Goal: Information Seeking & Learning: Learn about a topic

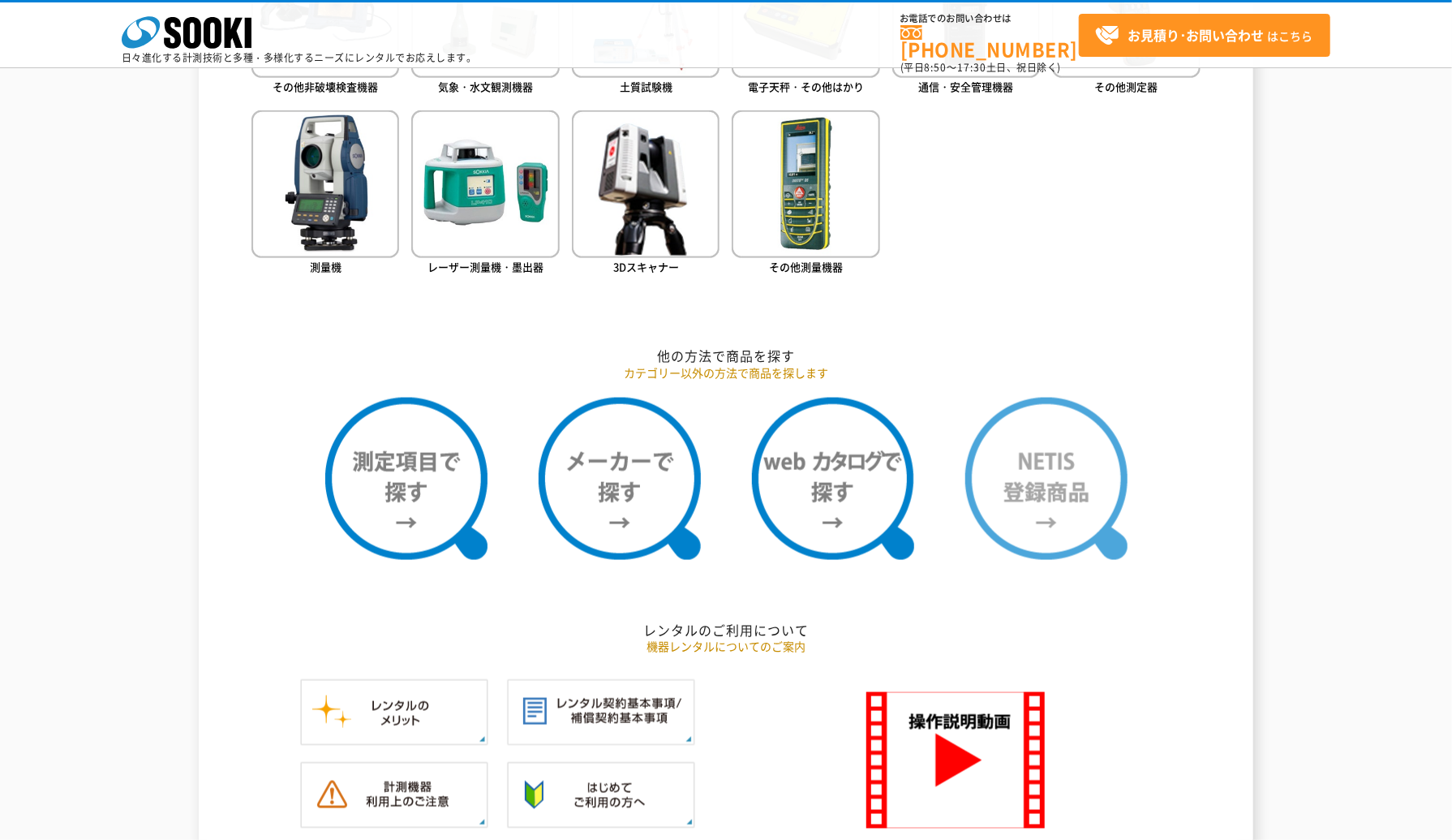
scroll to position [946, 0]
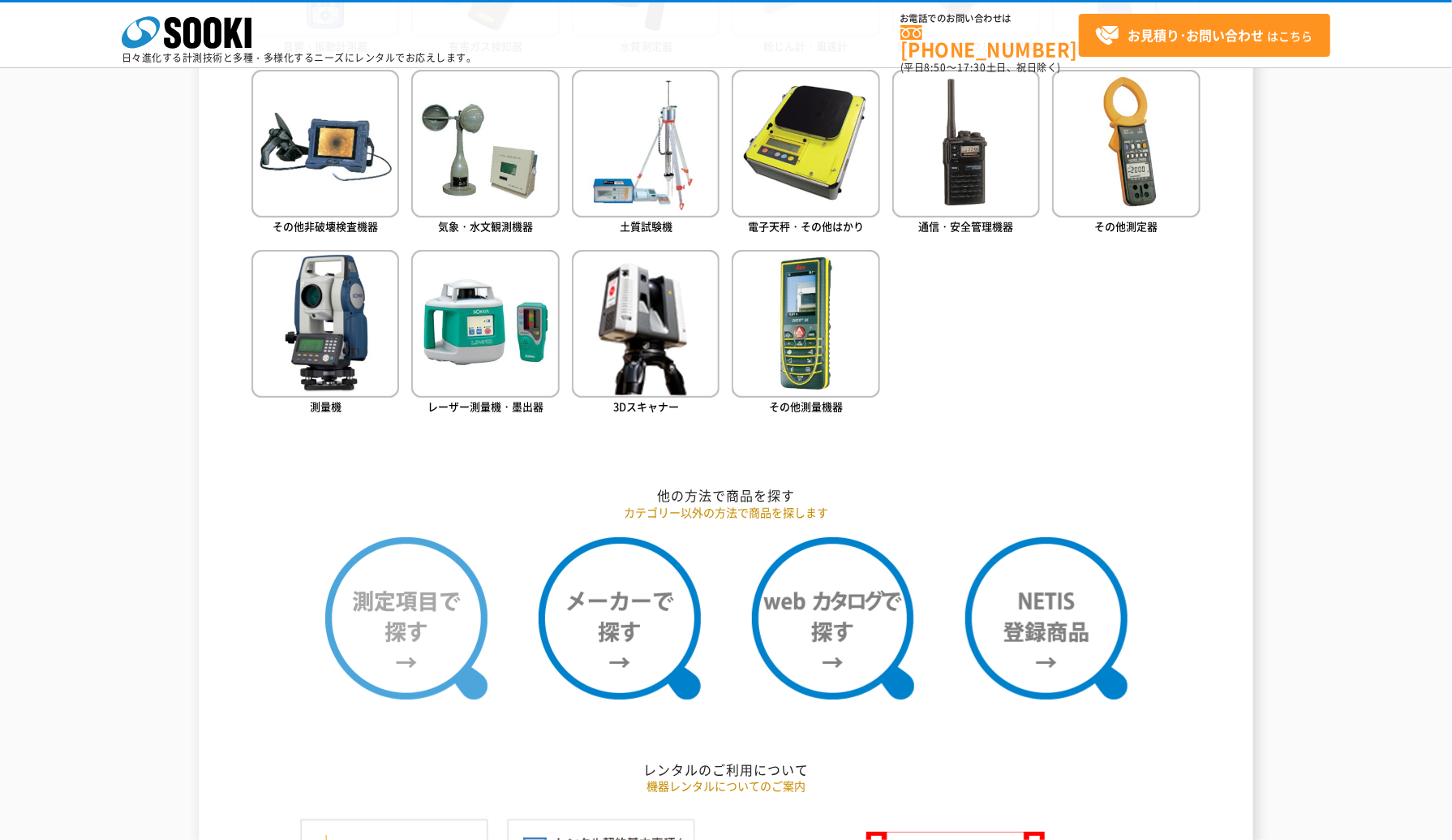
click at [404, 582] on img at bounding box center [406, 618] width 162 height 162
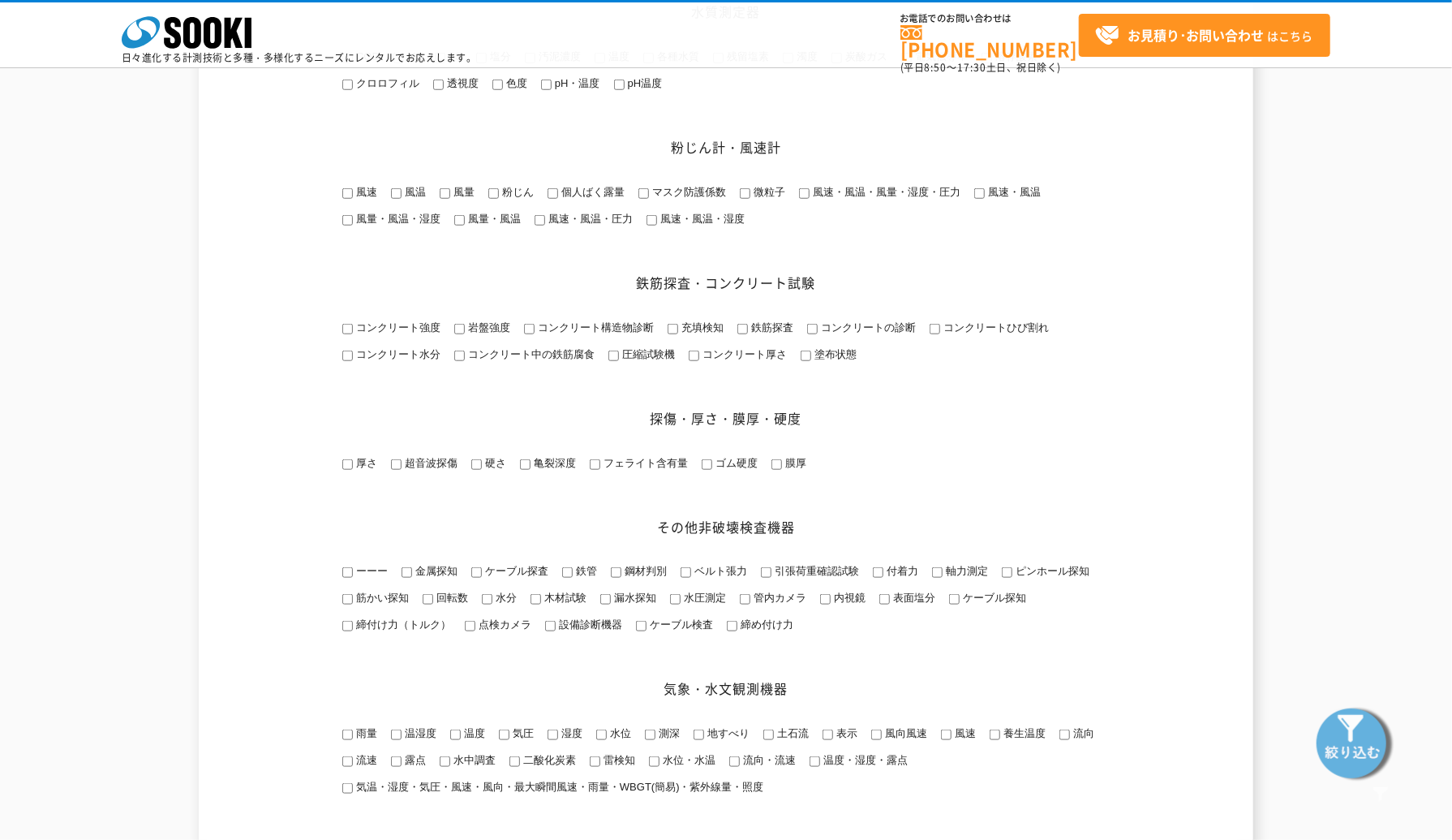
scroll to position [811, 0]
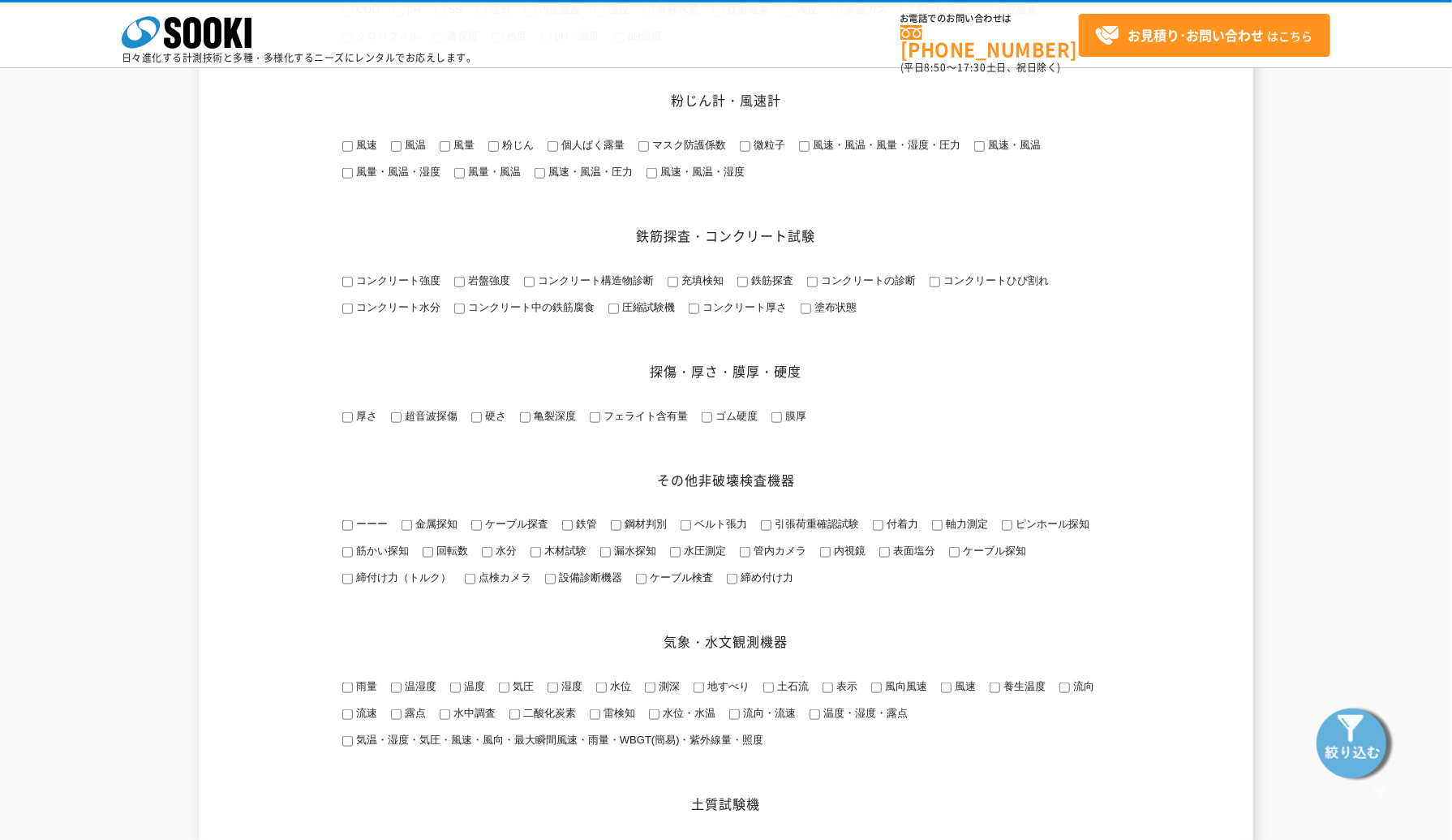
click at [424, 287] on span "コンクリート強度" at bounding box center [397, 281] width 88 height 12
click at [353, 288] on input "コンクリート強度" at bounding box center [347, 282] width 11 height 11
checkbox input "true"
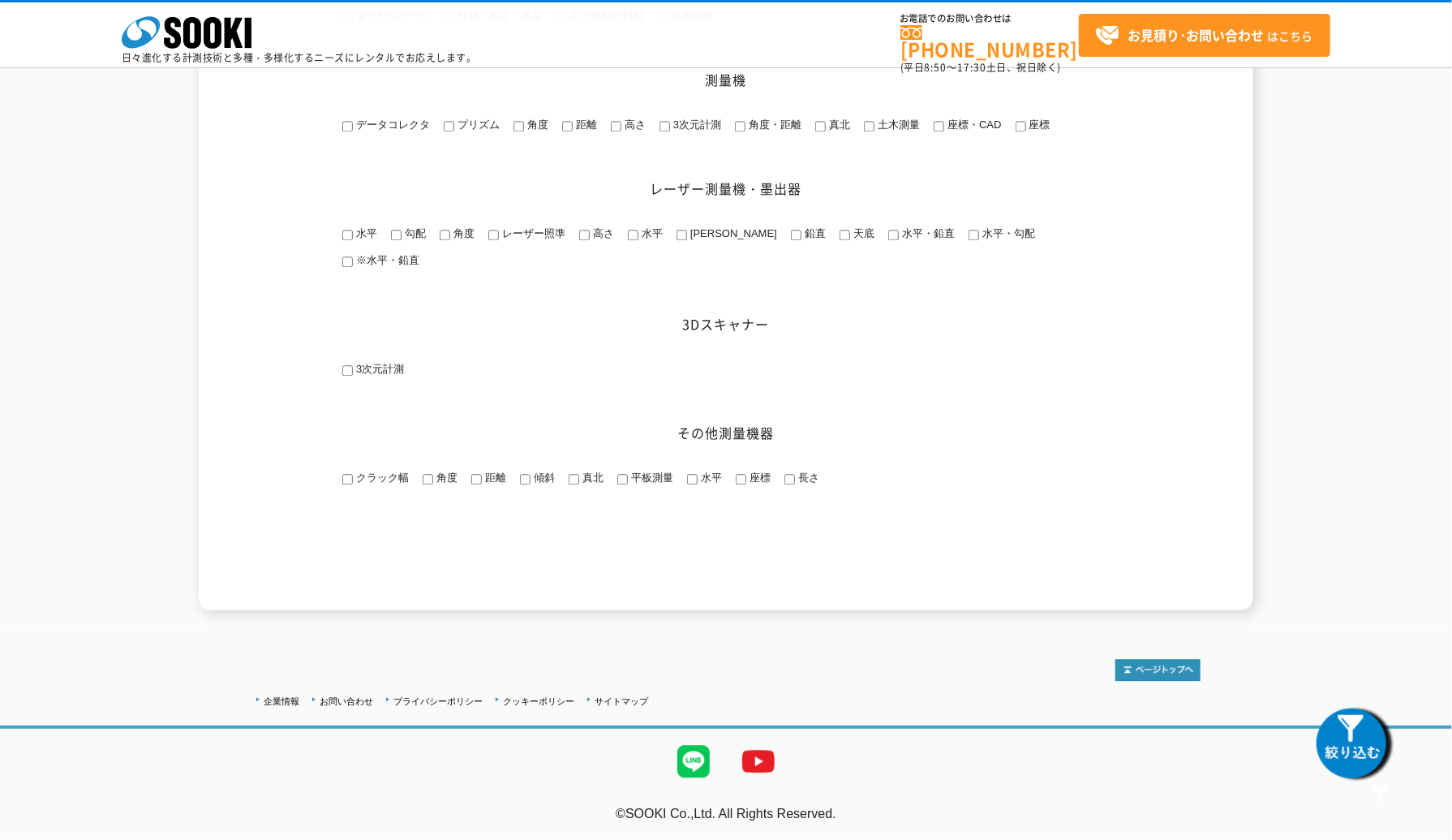
scroll to position [2237, 0]
click at [1360, 739] on img at bounding box center [1355, 742] width 82 height 82
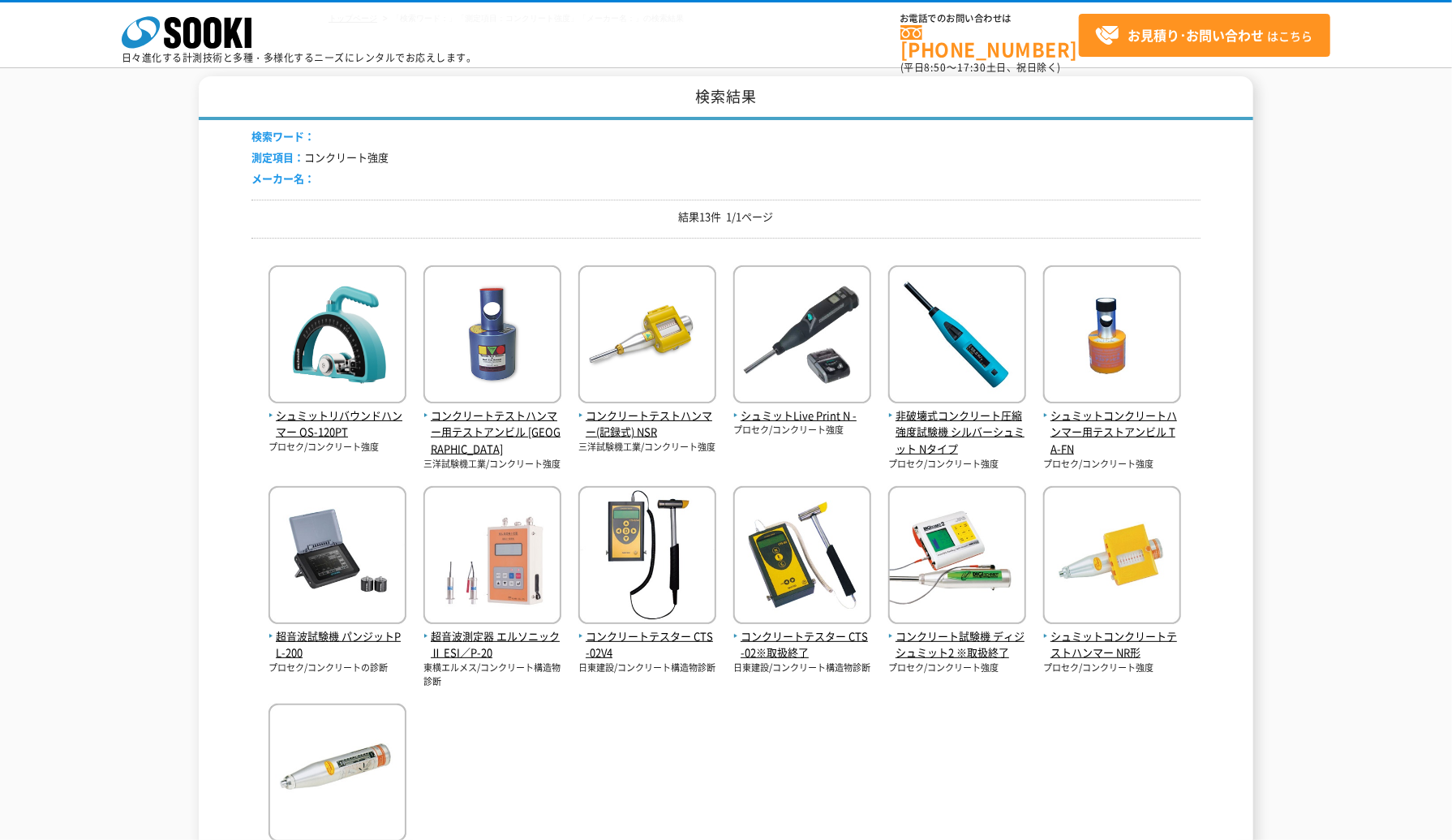
scroll to position [134, 0]
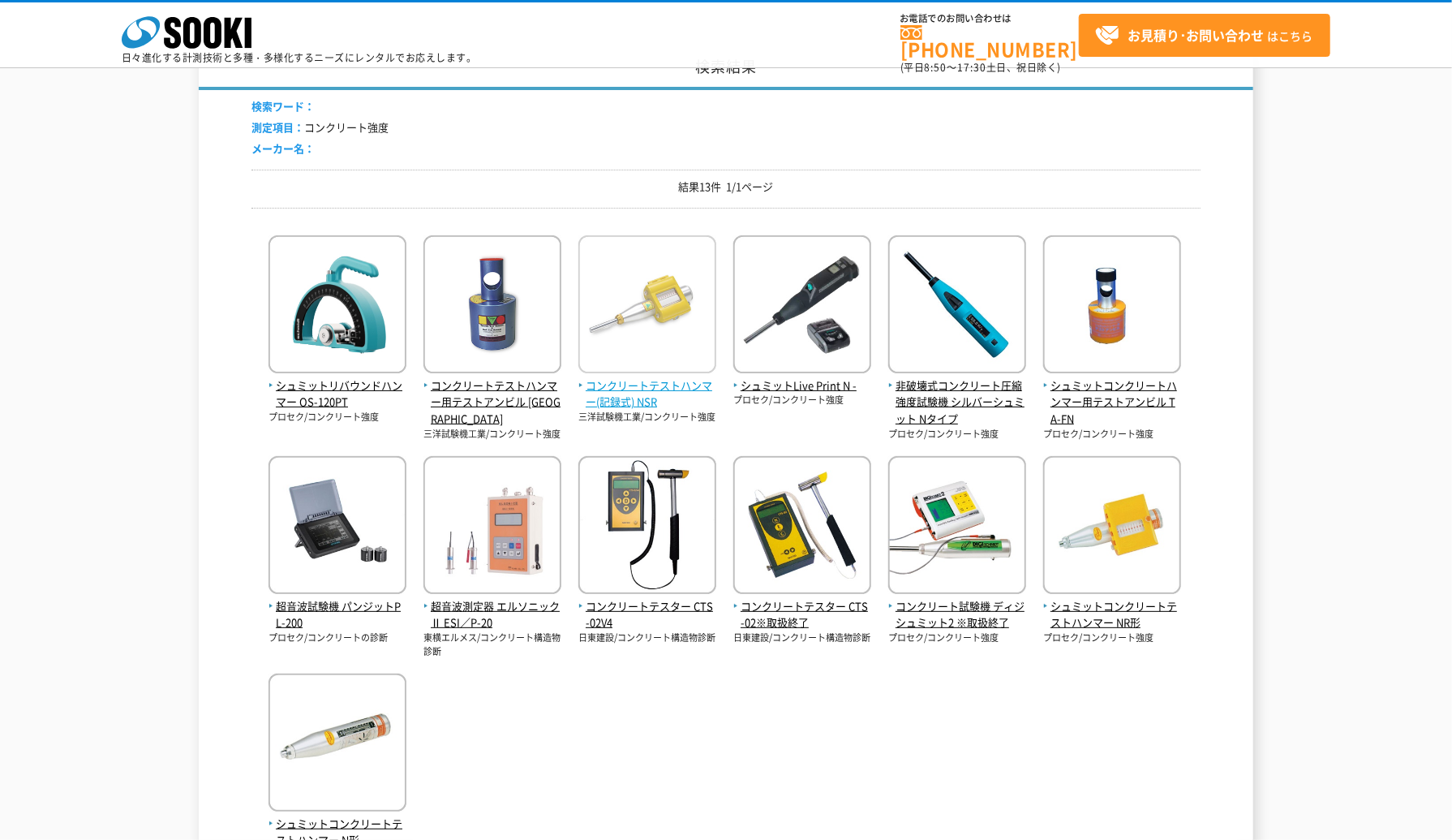
click at [613, 388] on span "コンクリートテストハンマー(記録式) NSR" at bounding box center [647, 394] width 138 height 34
click at [774, 382] on span "シュミットLive Print N -" at bounding box center [802, 385] width 138 height 17
drag, startPoint x: 782, startPoint y: 184, endPoint x: 726, endPoint y: 185, distance: 56.0
click at [726, 185] on p "結果13件 1/1ページ" at bounding box center [726, 186] width 949 height 17
click at [730, 210] on div "検索ワード： 測定項目： コンクリート強度 メーカー名： 結果13件 1/1ページ シュミットリバウンドハンマー OS-120PT プロセク/コンクリート強度" at bounding box center [726, 507] width 949 height 835
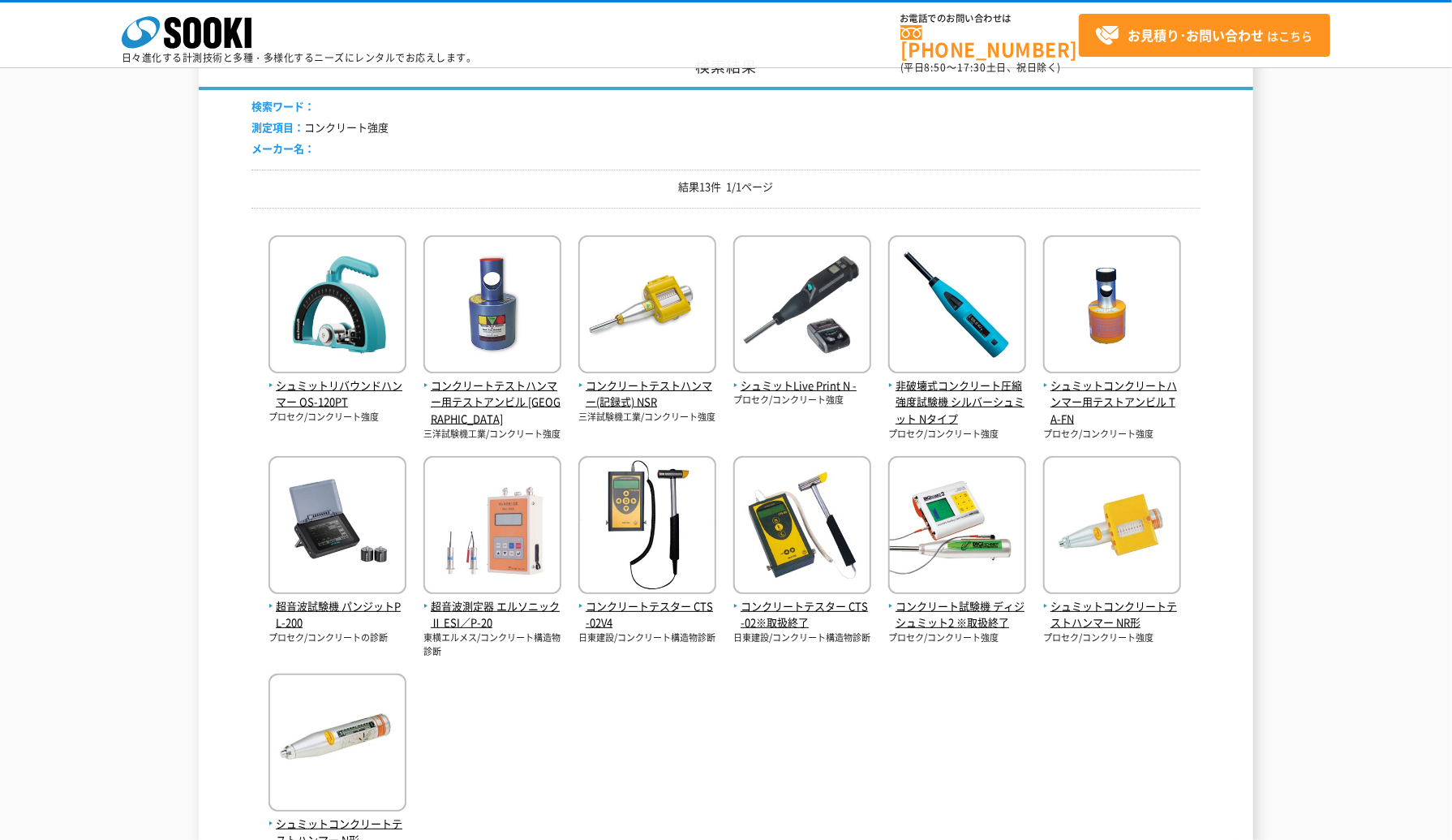
drag, startPoint x: 854, startPoint y: 197, endPoint x: 811, endPoint y: 200, distance: 43.1
click at [853, 197] on div "結果13件 1/1ページ" at bounding box center [726, 188] width 949 height 39
drag, startPoint x: 799, startPoint y: 187, endPoint x: 675, endPoint y: 184, distance: 124.0
click at [678, 184] on p "結果13件 1/1ページ" at bounding box center [726, 186] width 949 height 17
click at [608, 197] on div "結果13件 1/1ページ" at bounding box center [726, 188] width 949 height 39
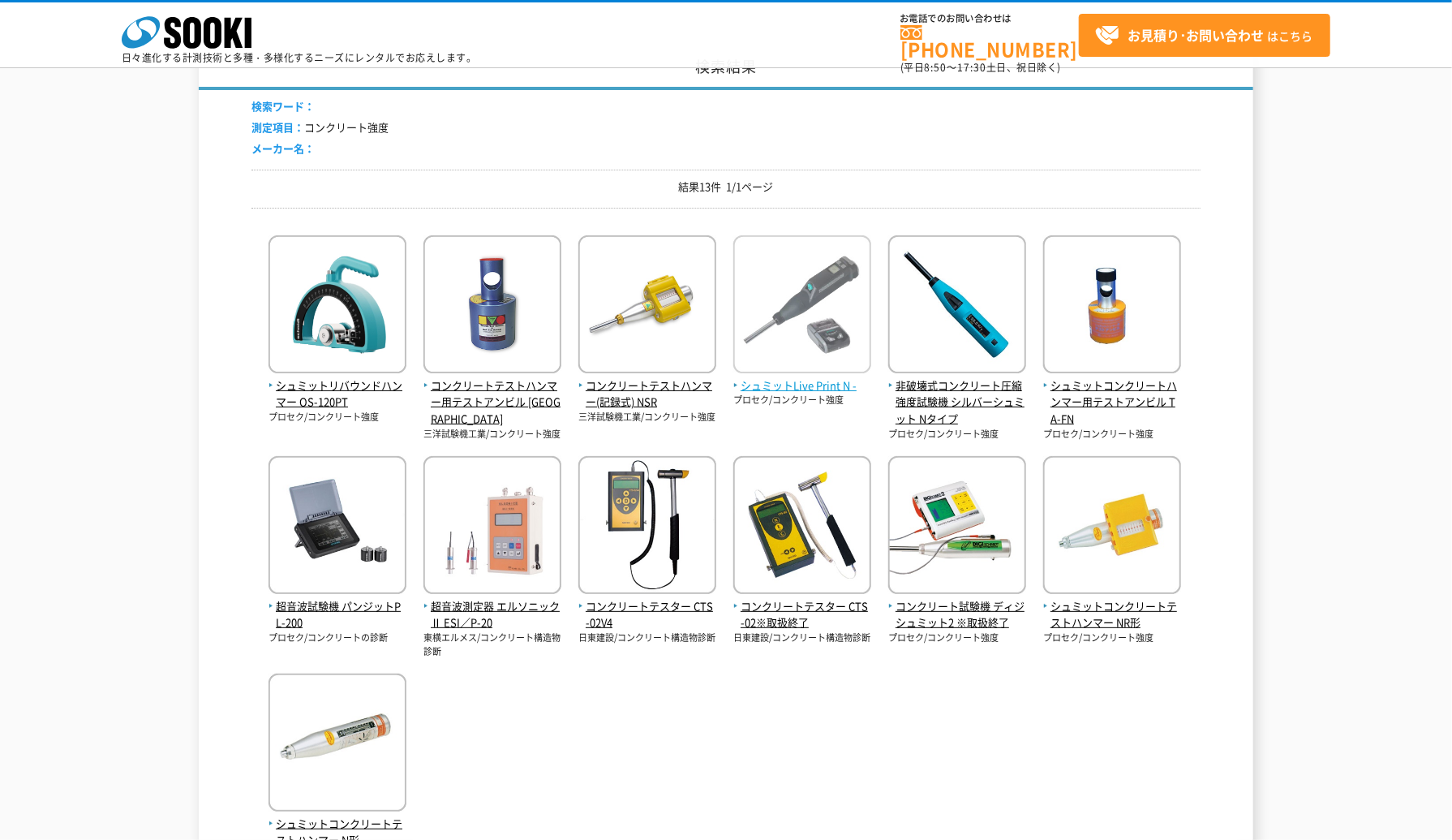
click at [808, 383] on span "シュミットLive Print N -" at bounding box center [802, 385] width 138 height 17
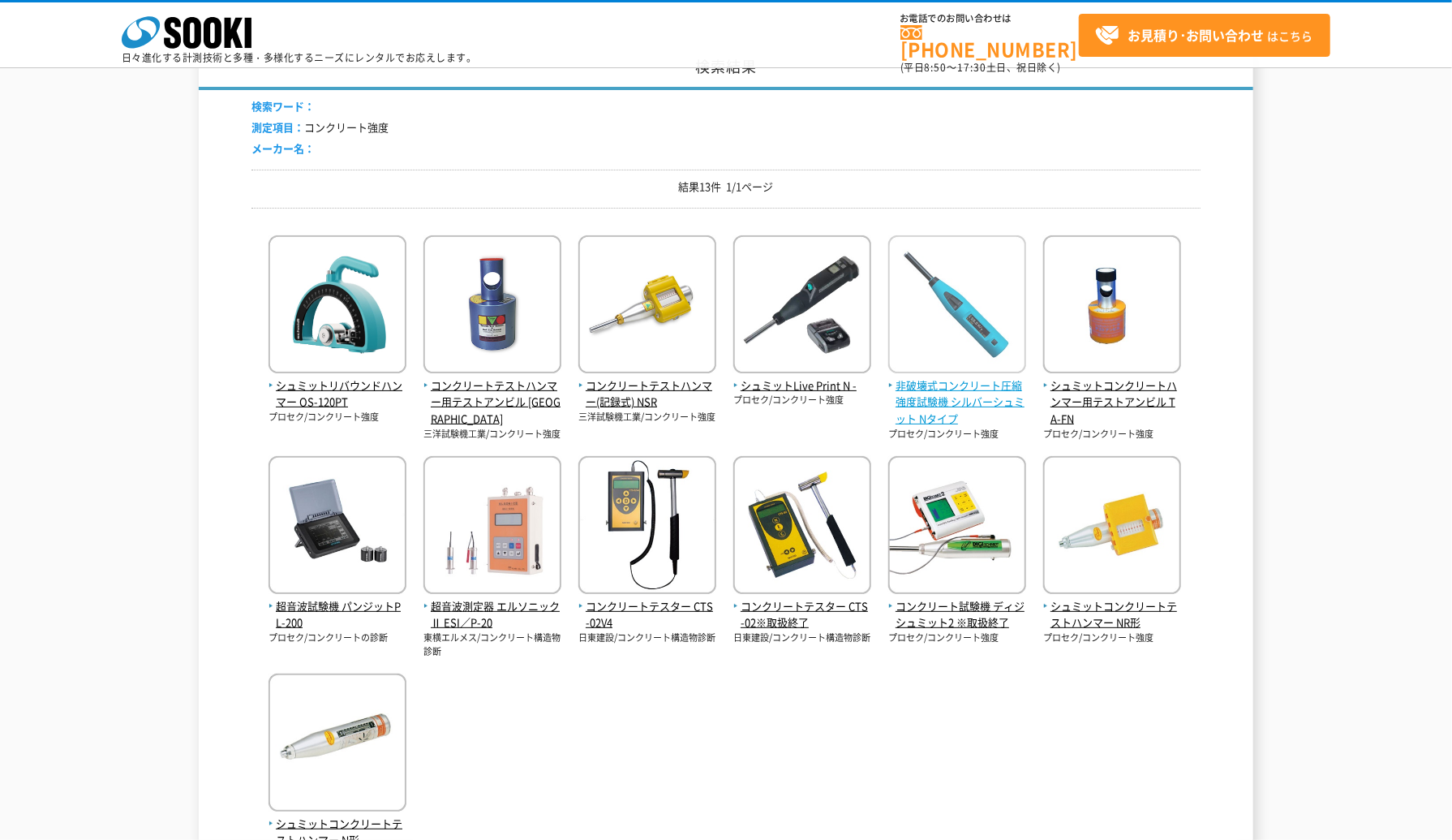
click at [929, 384] on span "非破壊式コンクリート圧縮強度試験機 シルバーシュミット Nタイプ" at bounding box center [957, 402] width 138 height 51
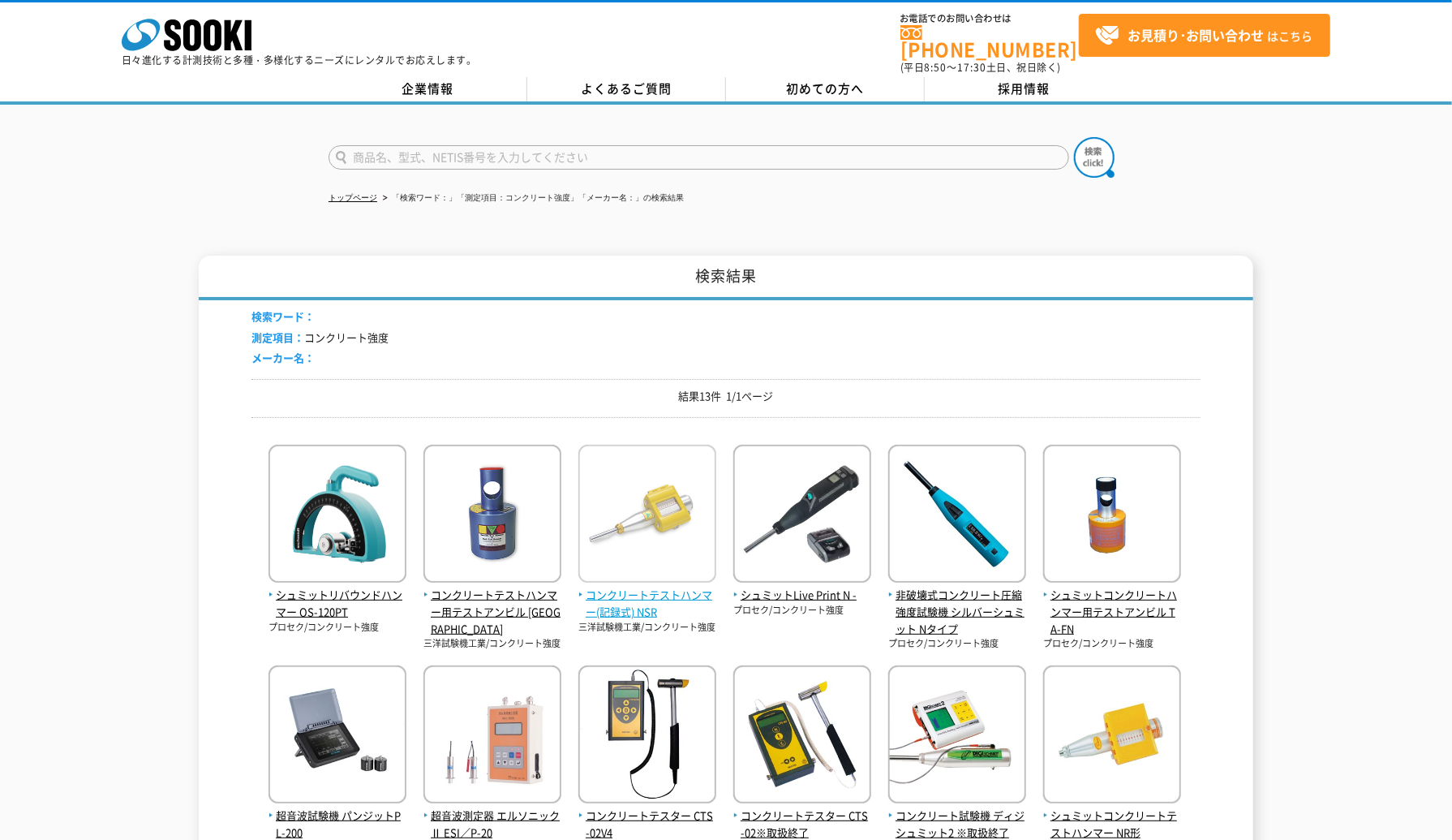
click at [690, 586] on span "コンクリートテストハンマー(記録式) NSR" at bounding box center [647, 603] width 138 height 34
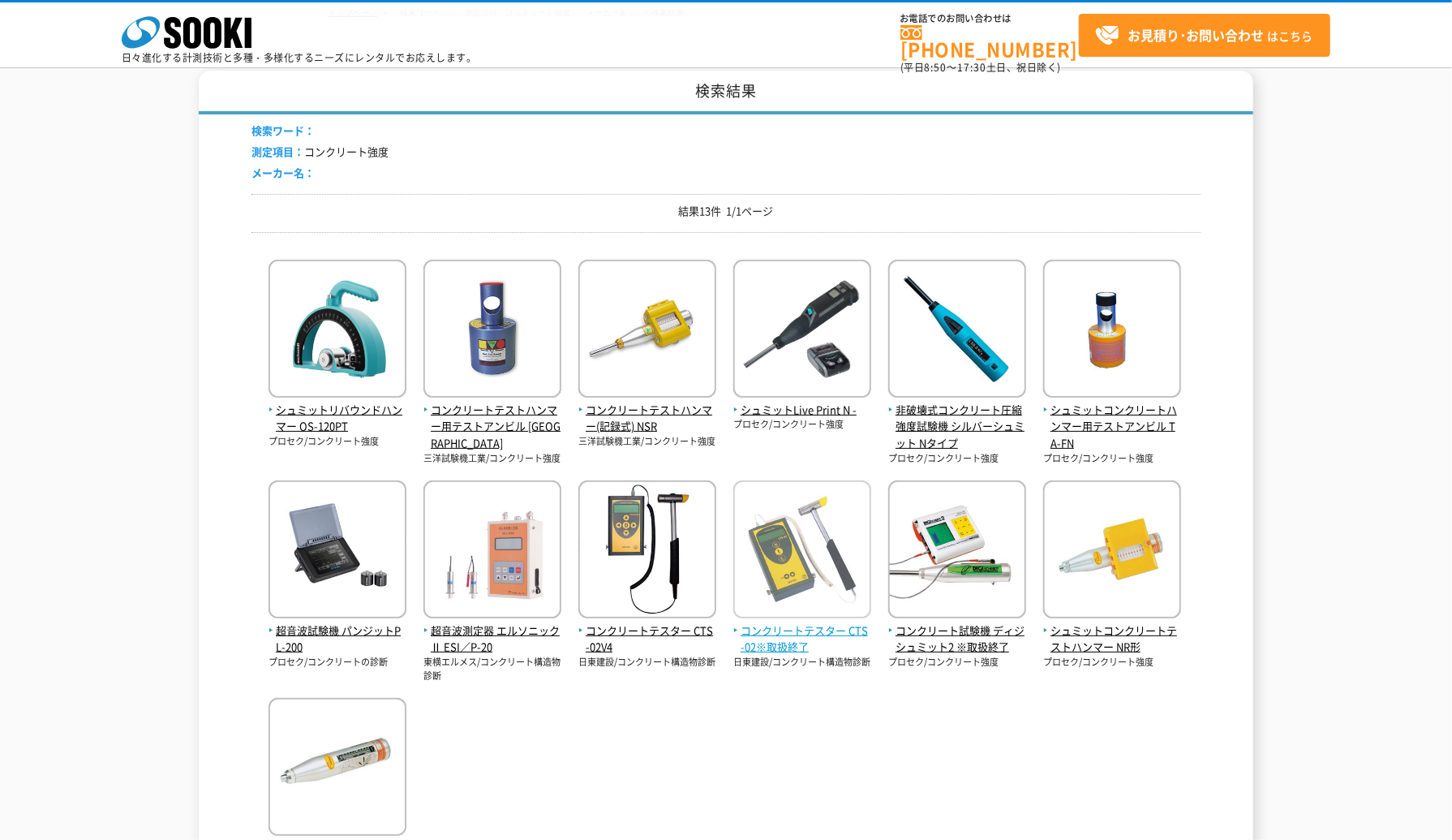
scroll to position [134, 0]
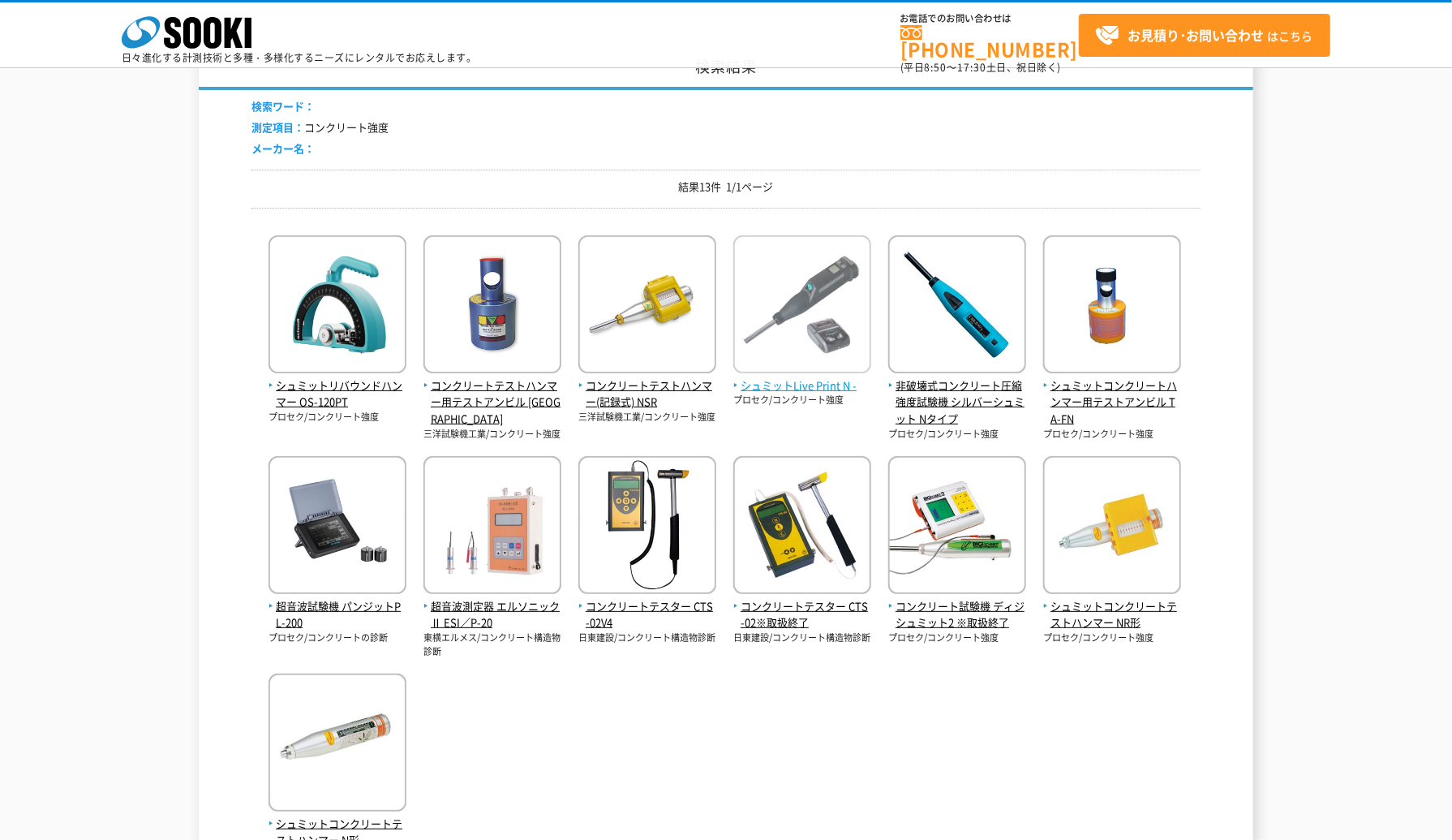
click at [825, 385] on span "シュミットLive Print N -" at bounding box center [802, 385] width 138 height 17
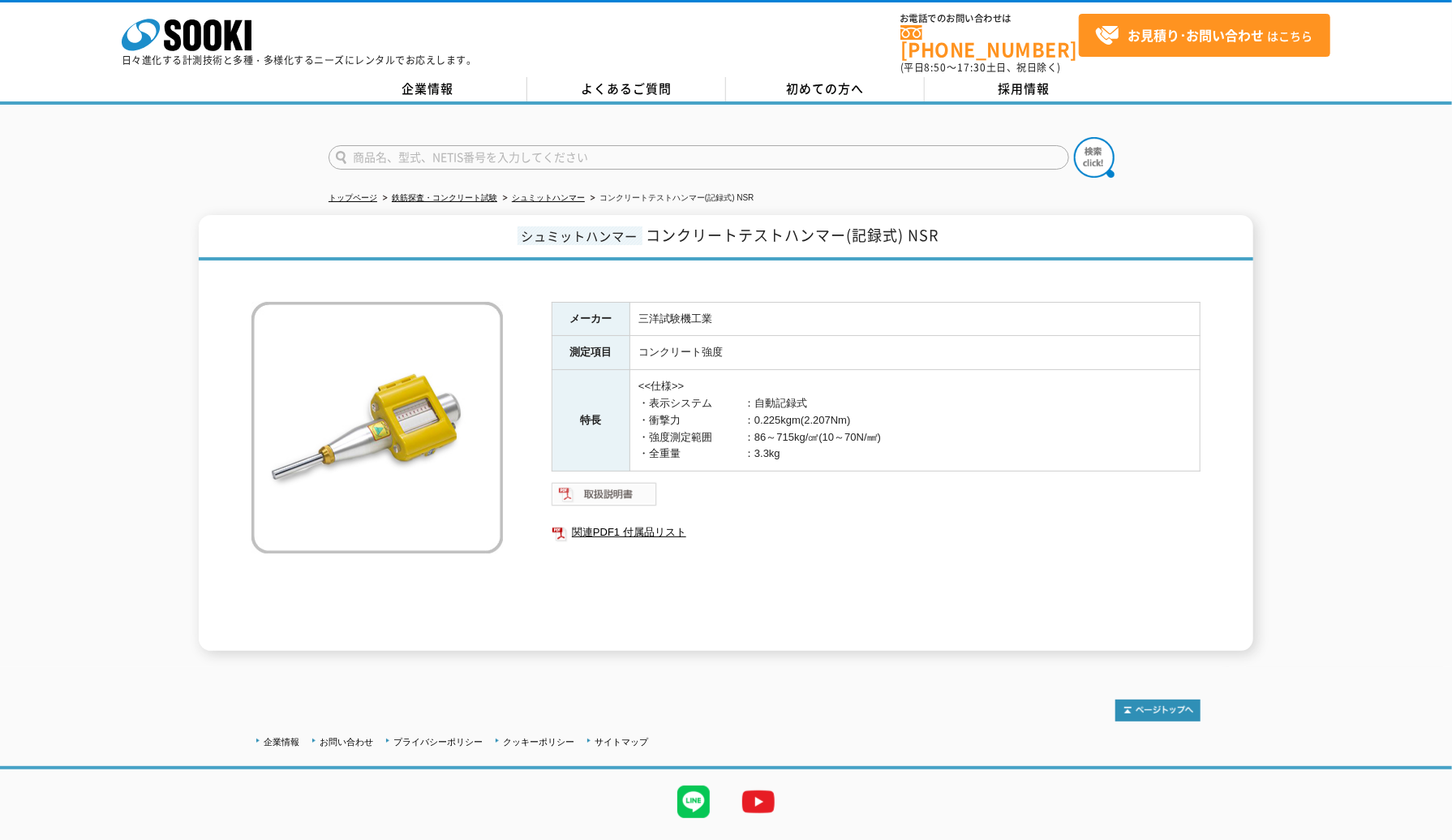
click at [623, 486] on img at bounding box center [604, 494] width 106 height 26
click at [623, 522] on link "関連PDF1 付属品リスト" at bounding box center [876, 531] width 649 height 21
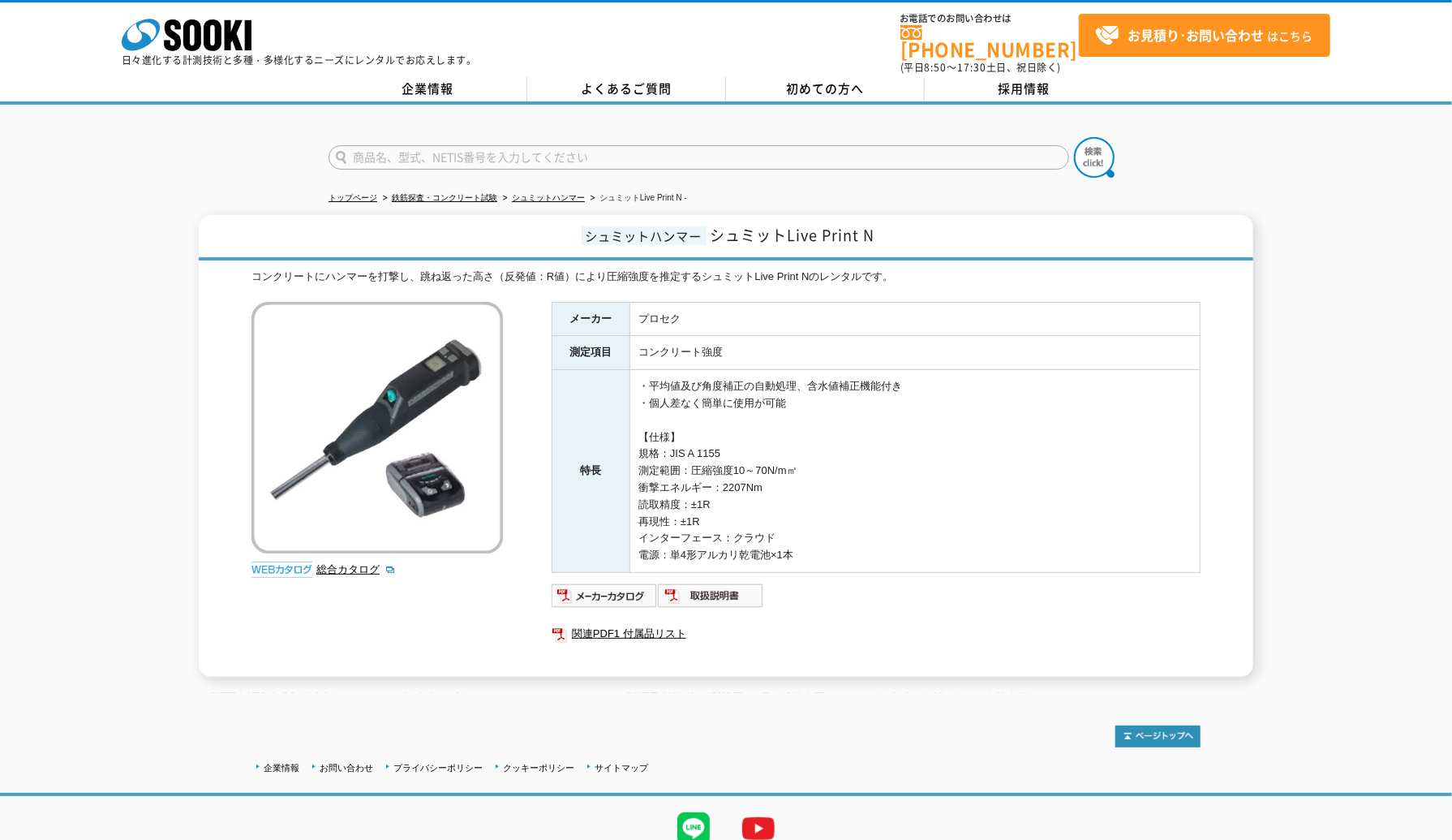
scroll to position [55, 0]
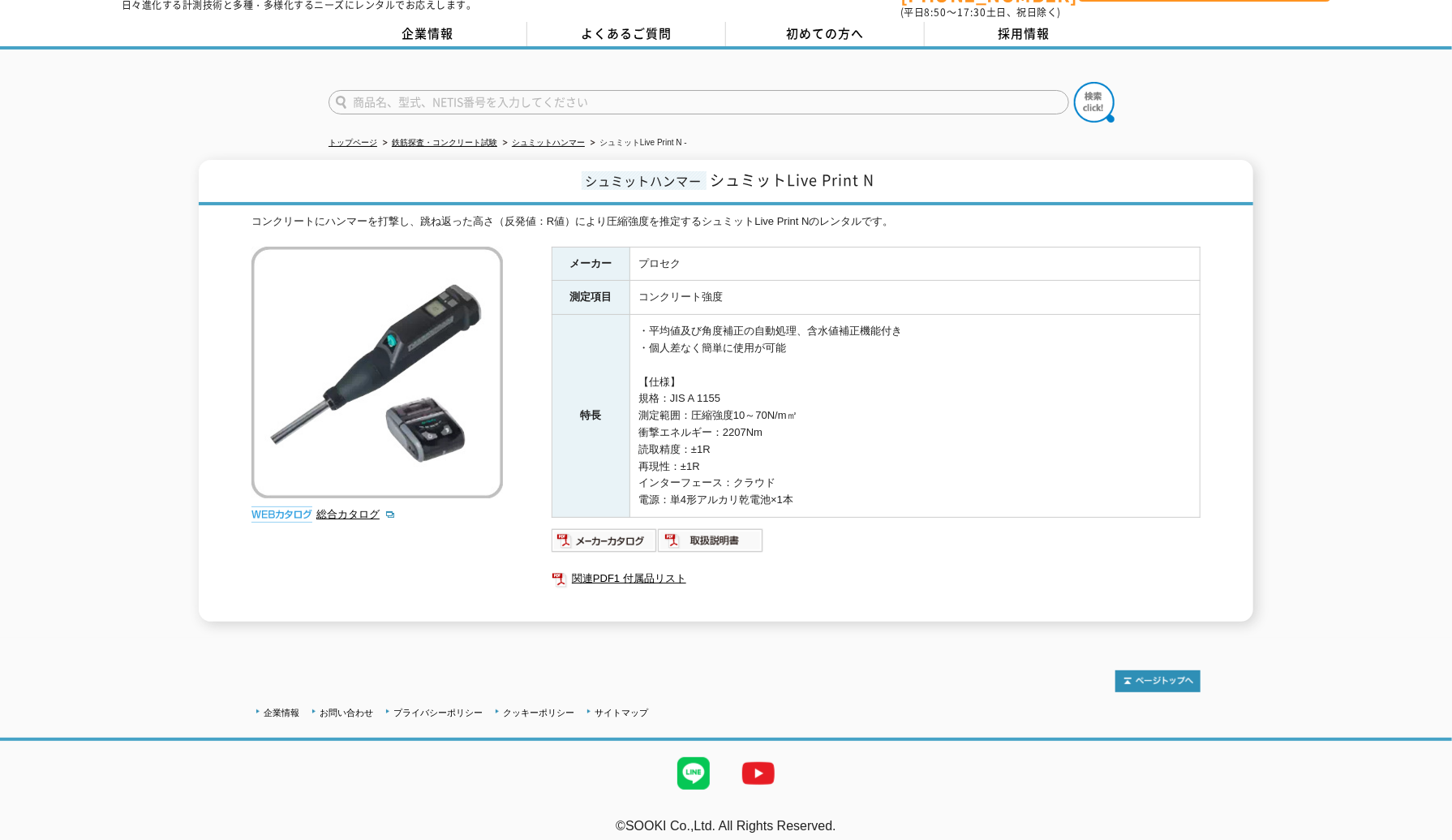
click at [831, 392] on td "・平均値及び角度補正の自動処理、含水値補正機能付き ・個人差なく簡単に使用が可能 【仕様】 規格：JIS A [DATE] 測定範囲：圧縮強度10～70N/m…" at bounding box center [915, 416] width 570 height 203
click at [688, 359] on td "・平均値及び角度補正の自動処理、含水値補正機能付き ・個人差なく簡単に使用が可能 【仕様】 規格：JIS A [DATE] 測定範囲：圧縮強度10～70N/m…" at bounding box center [915, 416] width 570 height 203
click at [815, 527] on ul at bounding box center [876, 540] width 649 height 26
